Goal: Information Seeking & Learning: Learn about a topic

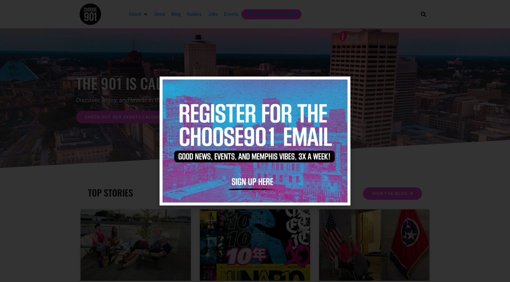
click at [341, 84] on icon "Close" at bounding box center [342, 85] width 4 height 4
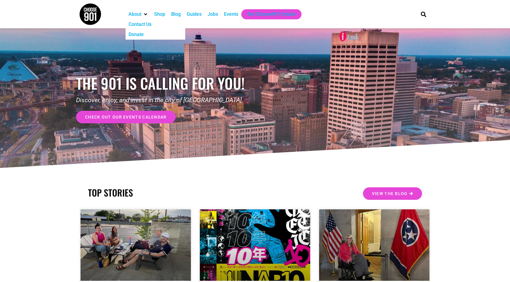
click at [143, 13] on div "About" at bounding box center [145, 14] width 5 height 5
click at [199, 17] on div "Guides" at bounding box center [194, 14] width 15 height 7
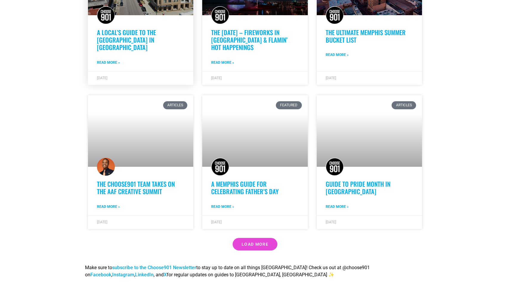
scroll to position [397, 0]
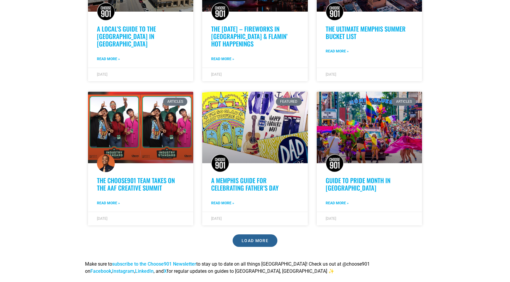
click at [251, 240] on span "Load More" at bounding box center [255, 241] width 27 height 4
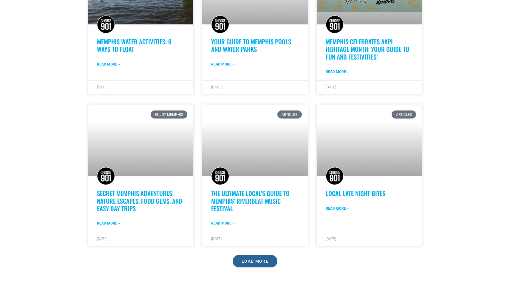
scroll to position [864, 0]
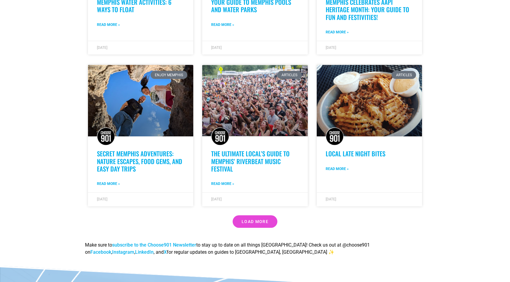
click at [248, 225] on link "Load More" at bounding box center [255, 222] width 45 height 13
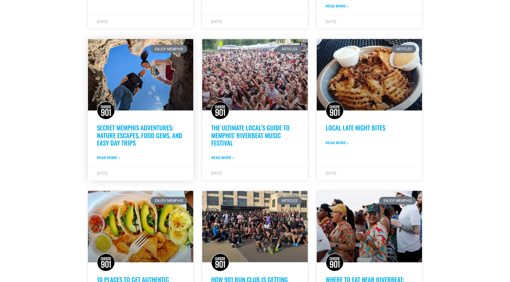
scroll to position [892, 0]
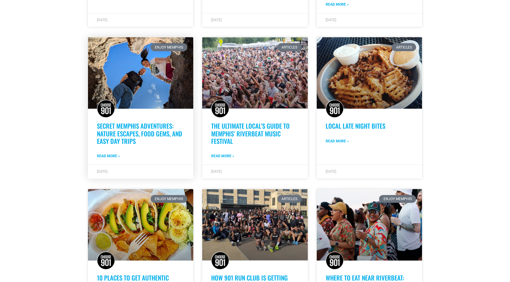
click at [125, 134] on link "Secret Memphis Adventures: Nature Escapes, Food Gems, and Easy Day Trips" at bounding box center [139, 133] width 85 height 24
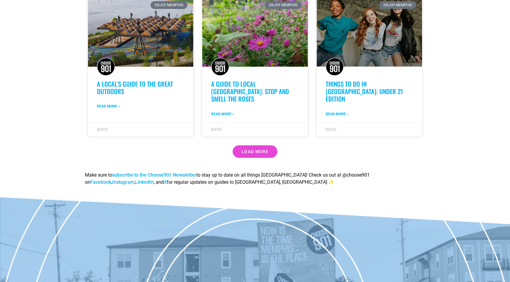
scroll to position [1479, 0]
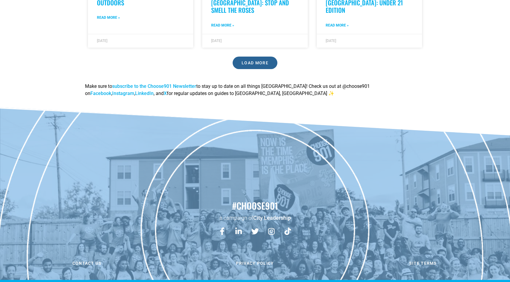
click at [242, 64] on span "Load More" at bounding box center [255, 63] width 27 height 4
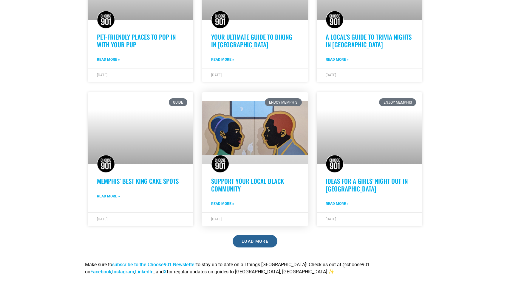
scroll to position [1740, 0]
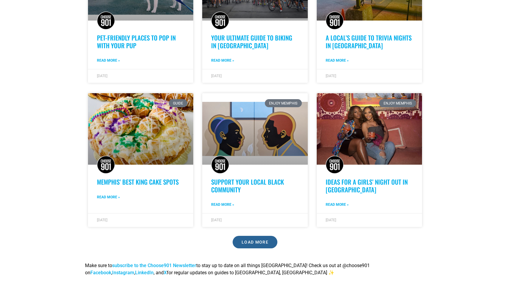
click at [265, 241] on link "Load More" at bounding box center [255, 242] width 45 height 13
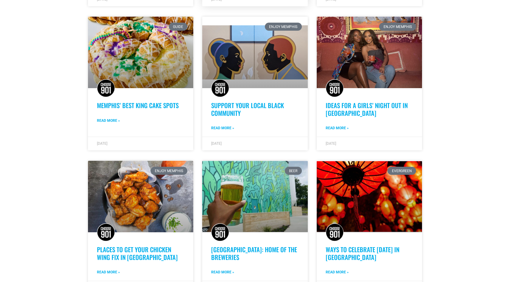
scroll to position [1932, 0]
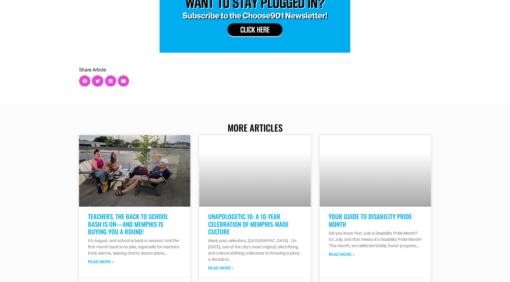
scroll to position [3728, 0]
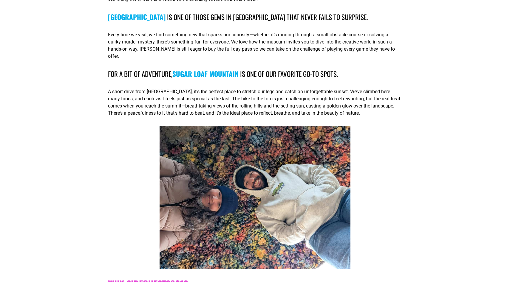
scroll to position [1545, 0]
